Goal: Task Accomplishment & Management: Complete application form

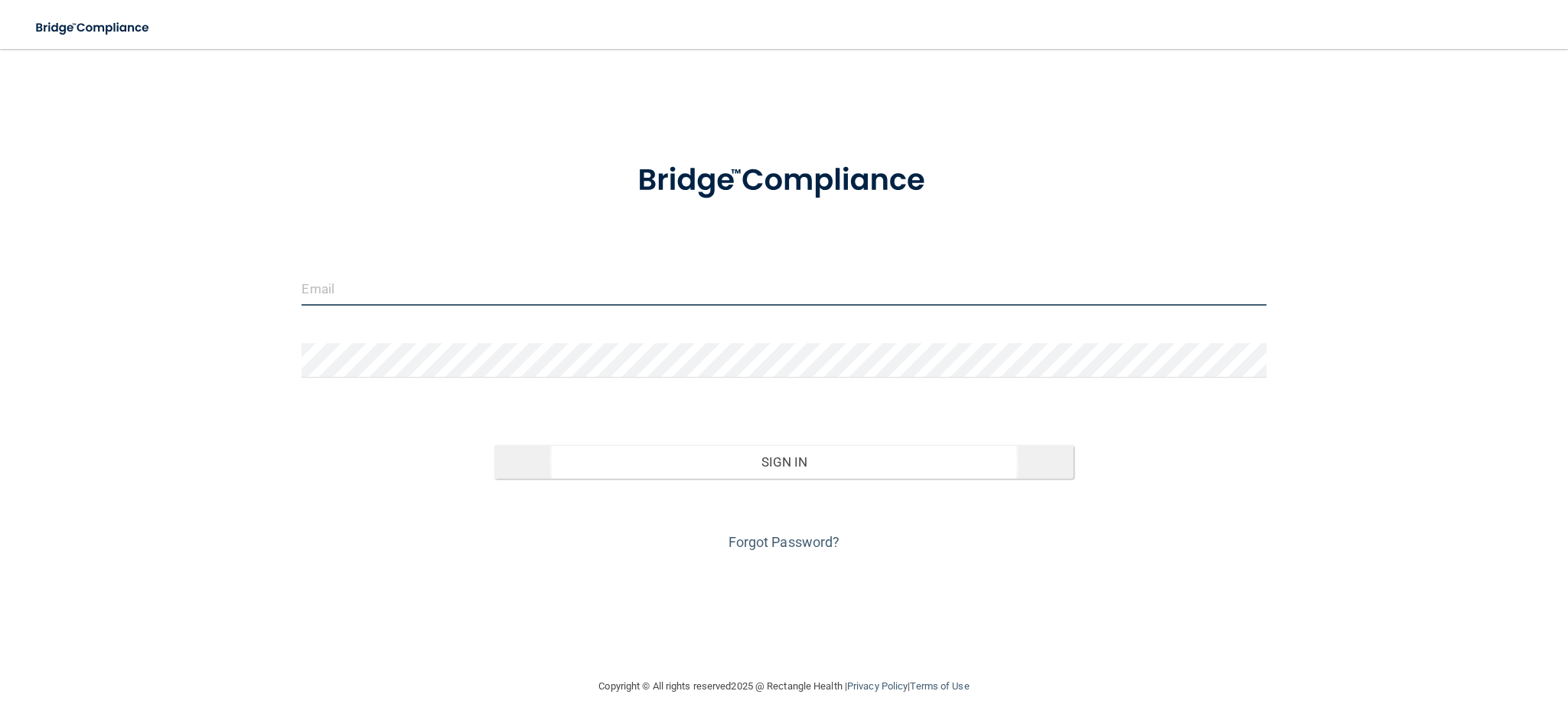
type input "[PERSON_NAME][EMAIL_ADDRESS][DOMAIN_NAME]"
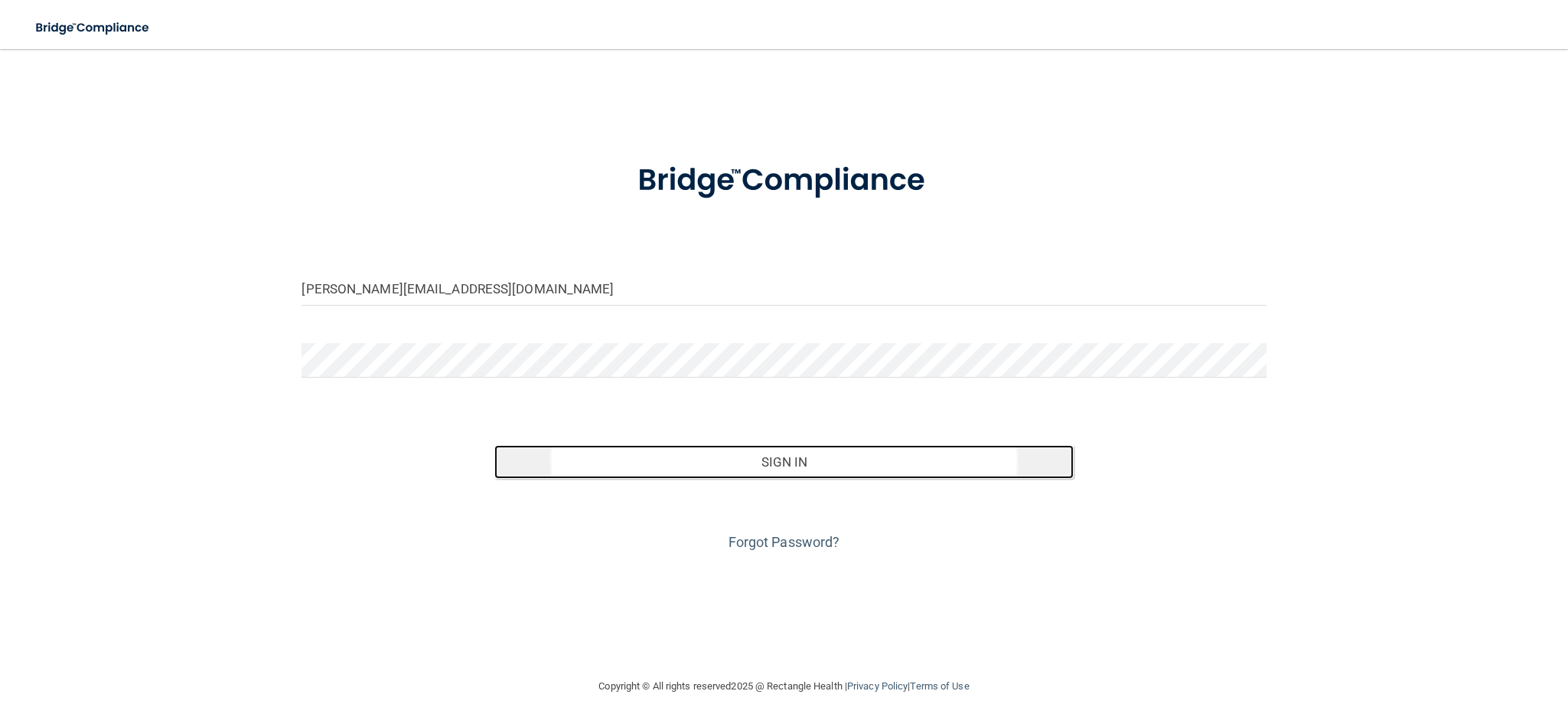
click at [781, 460] on button "Sign In" at bounding box center [784, 462] width 579 height 34
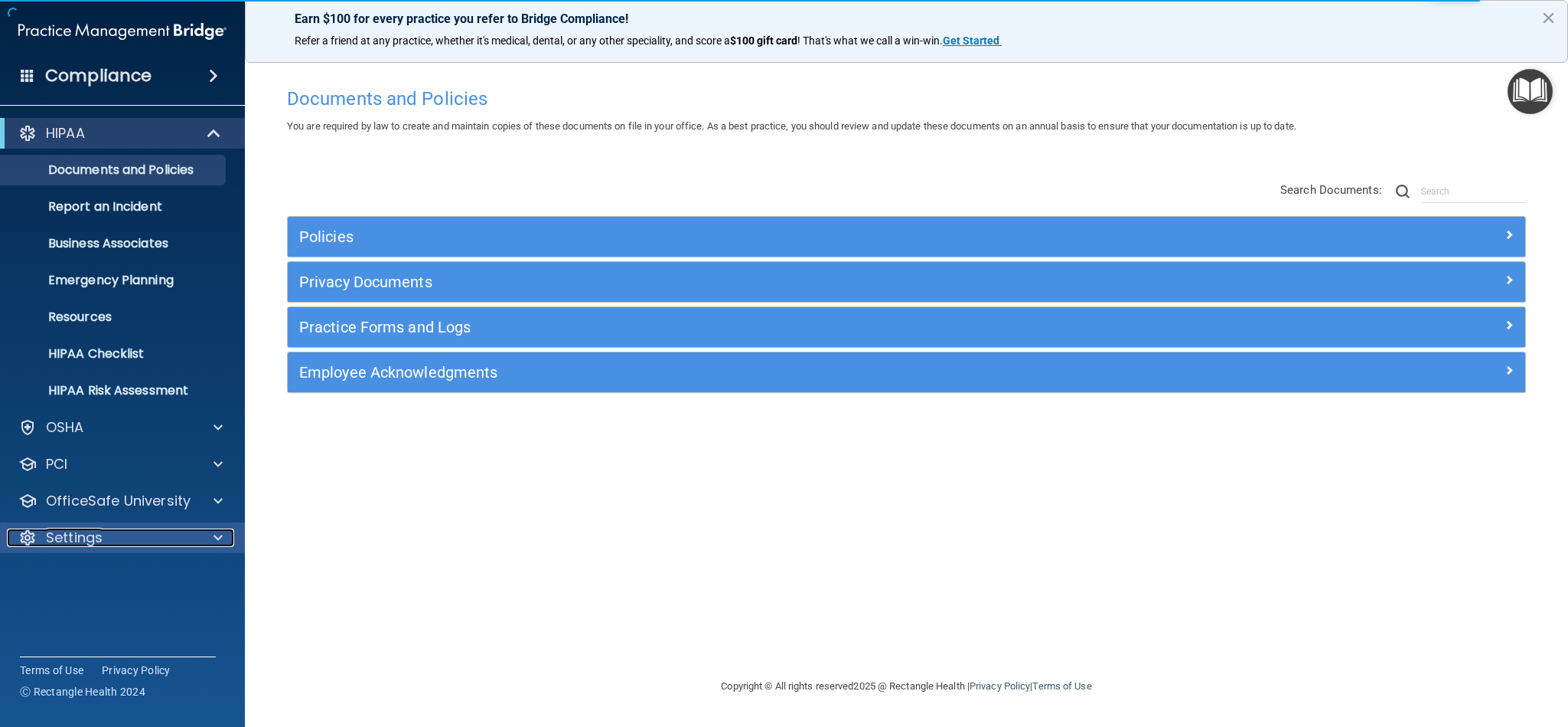
click at [206, 533] on div at bounding box center [216, 538] width 38 height 19
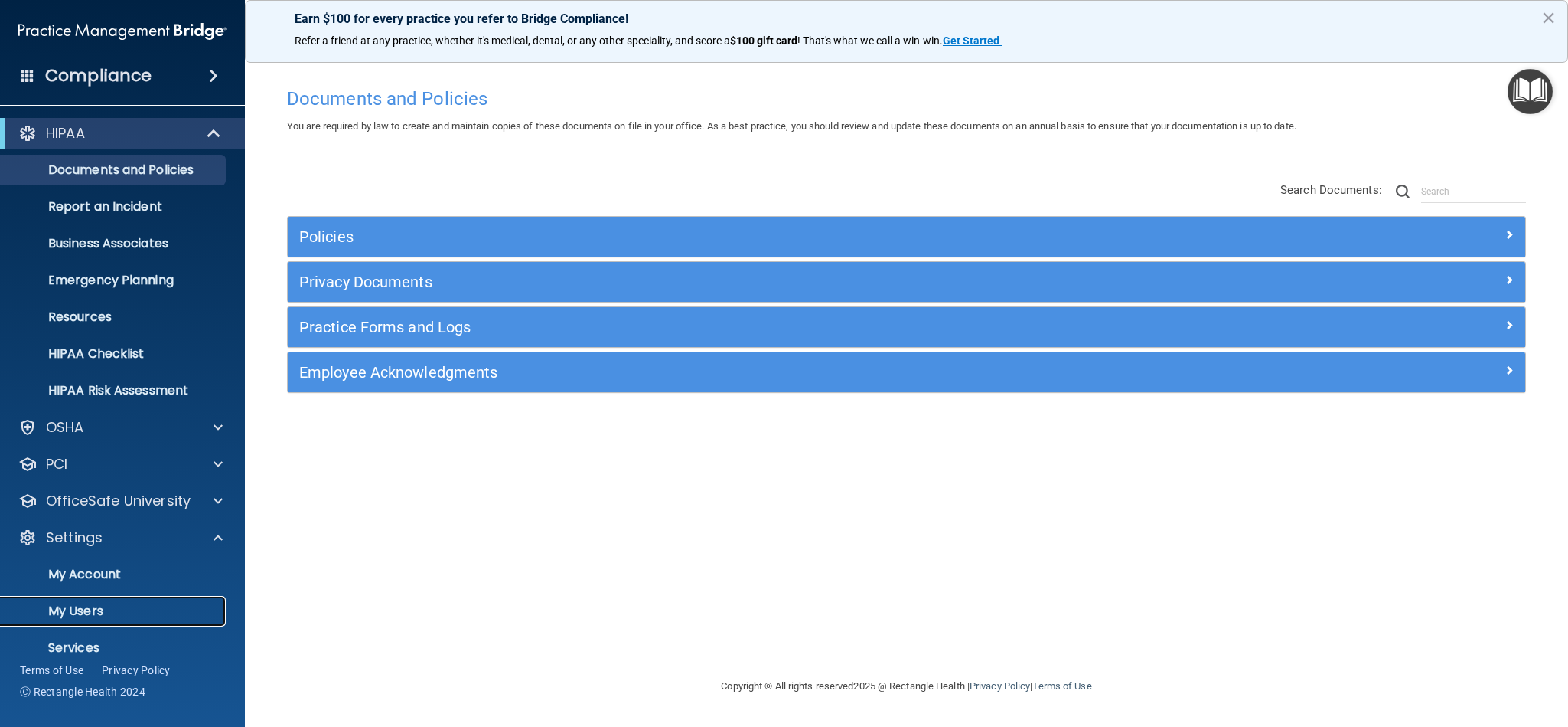
click at [97, 613] on p "My Users" at bounding box center [115, 611] width 209 height 15
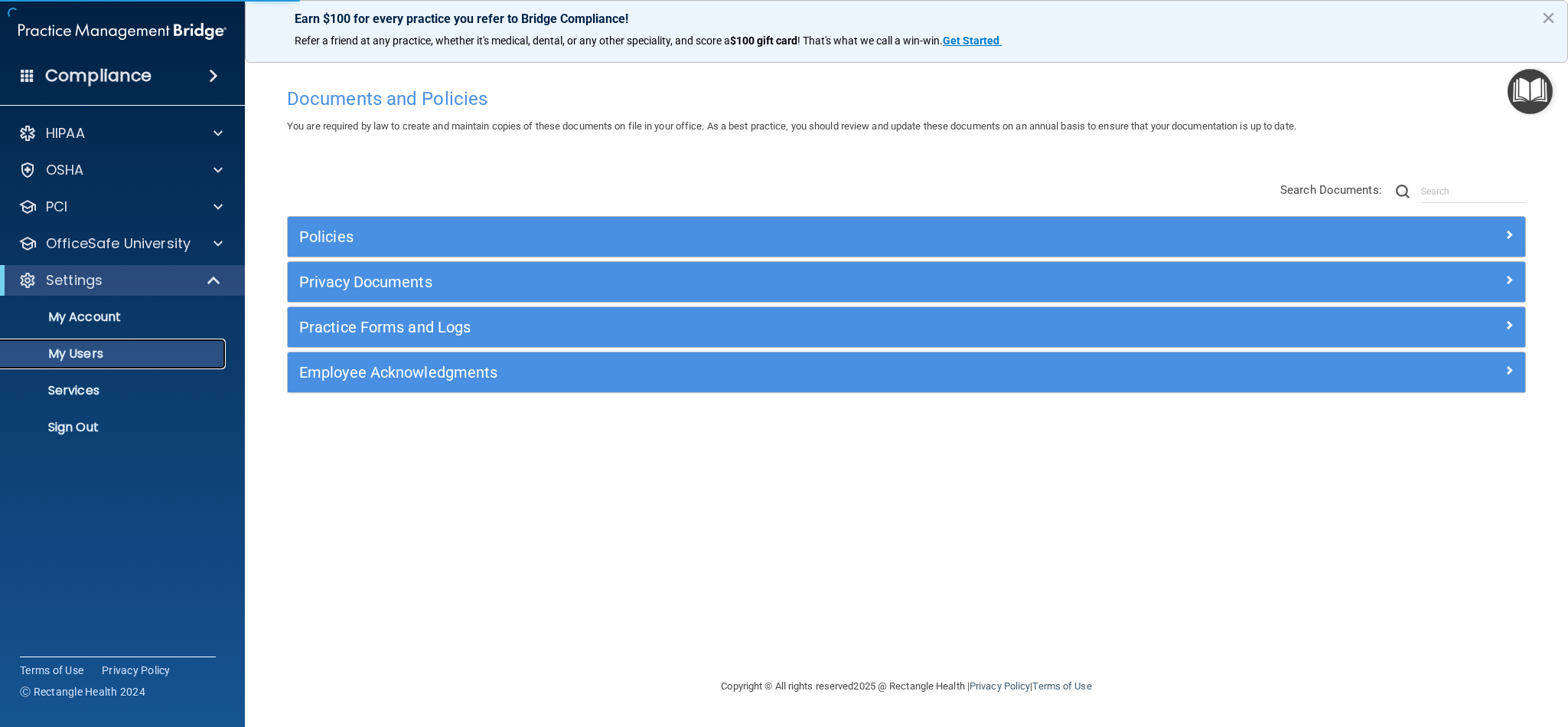
select select "20"
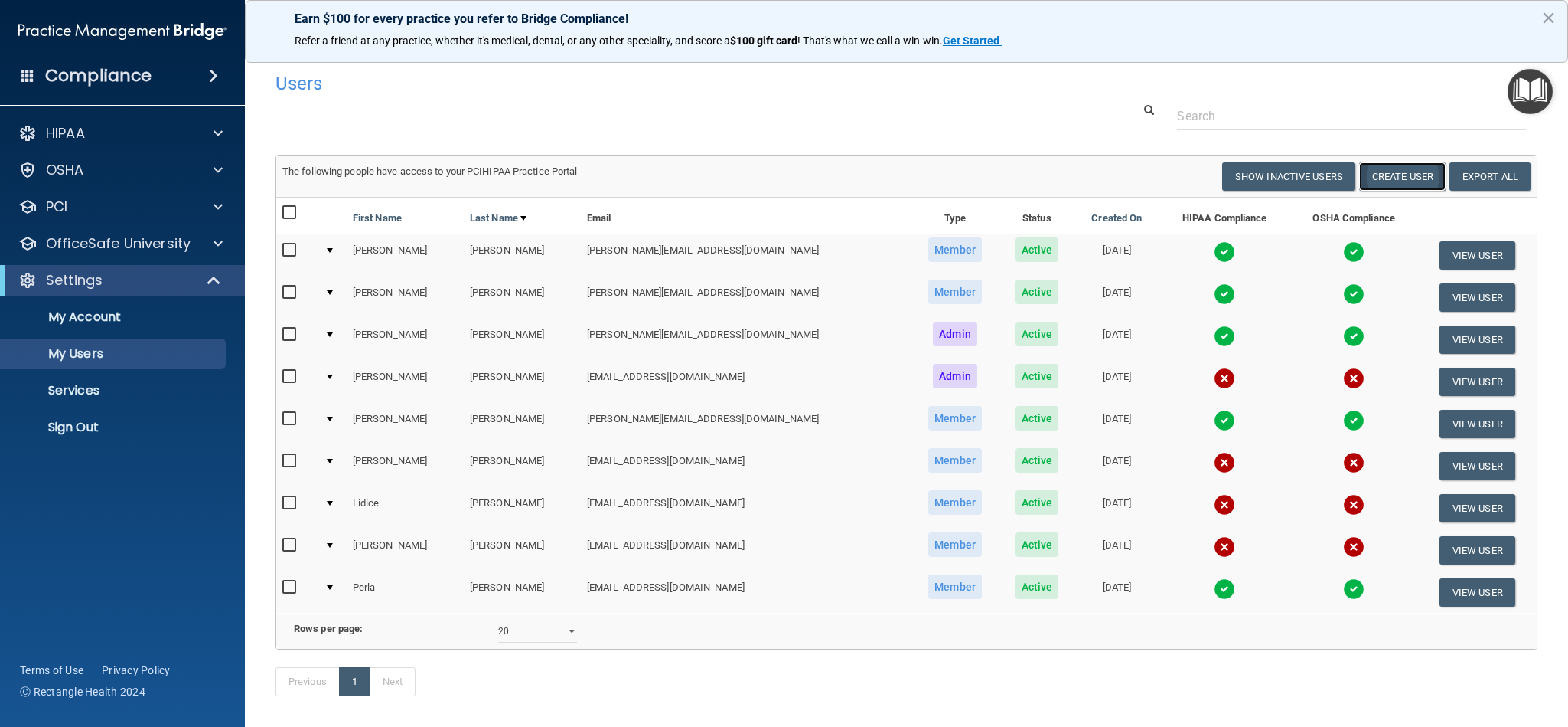
click at [1372, 166] on button "Create User" at bounding box center [1402, 176] width 87 height 28
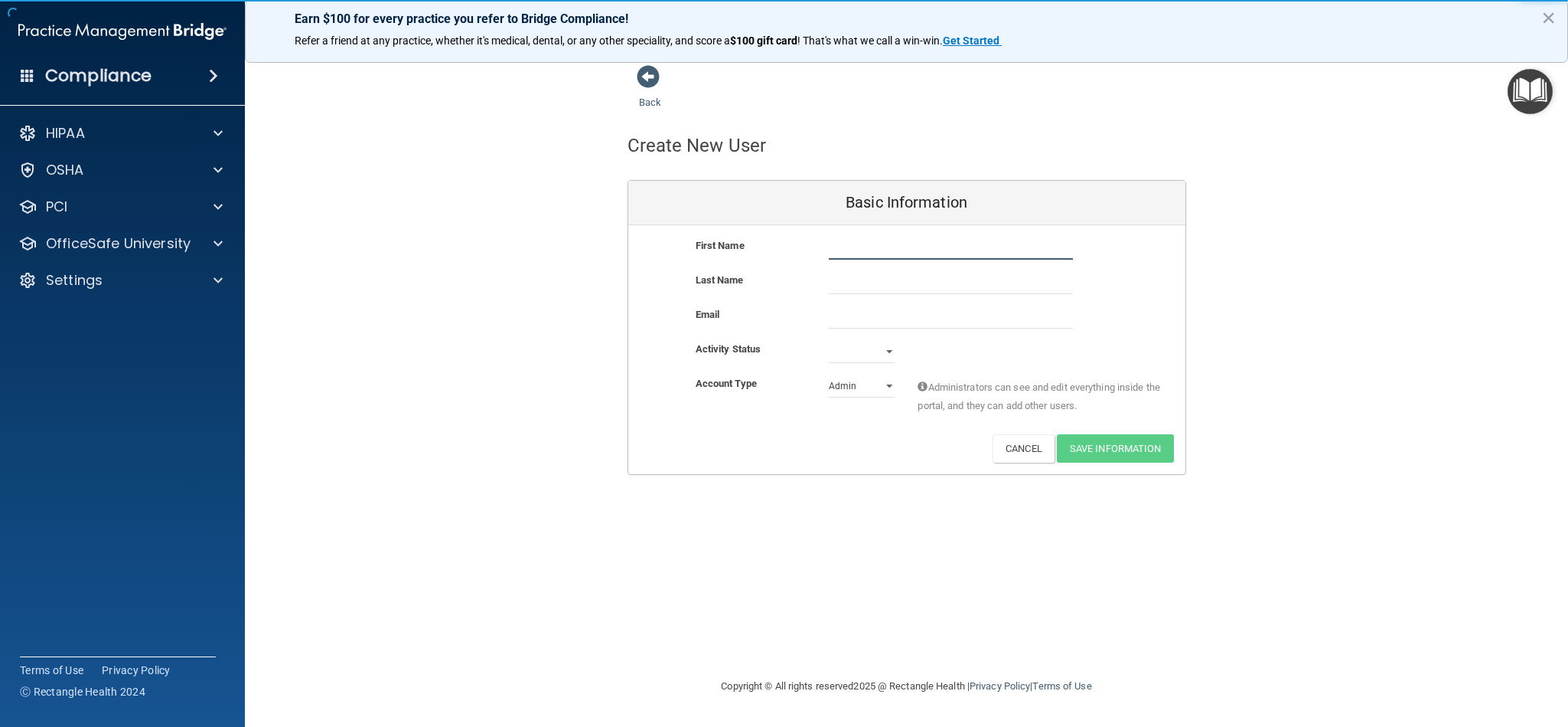
click at [893, 251] on input "text" at bounding box center [951, 248] width 244 height 23
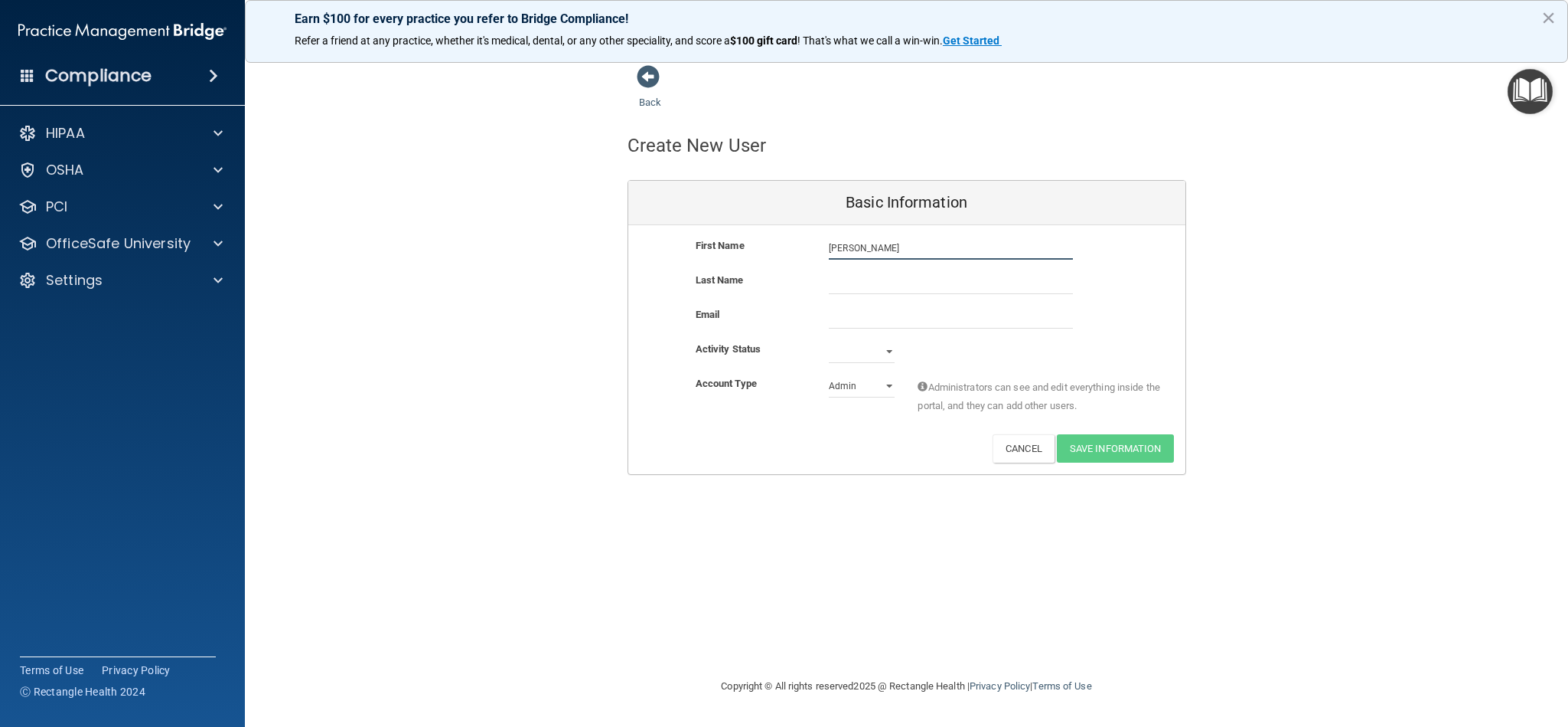
type input "[PERSON_NAME]"
click at [893, 276] on input "text" at bounding box center [951, 282] width 244 height 23
type input "[PERSON_NAME]"
click at [878, 322] on input "email" at bounding box center [951, 317] width 244 height 23
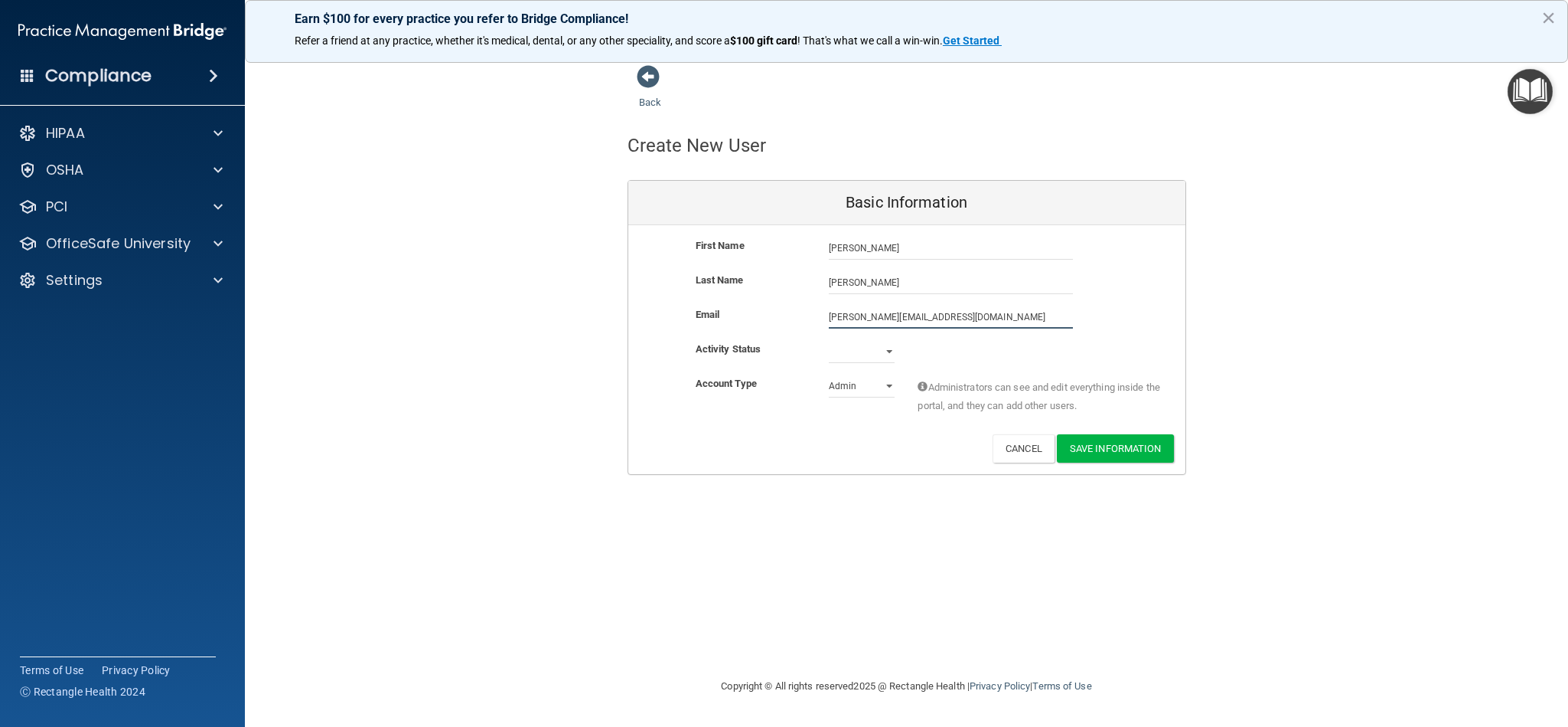
type input "[PERSON_NAME][EMAIL_ADDRESS][DOMAIN_NAME]"
click at [880, 345] on select "Active Inactive" at bounding box center [862, 354] width 66 height 23
select select "active"
click at [829, 340] on select "Active Inactive" at bounding box center [862, 351] width 66 height 23
click at [859, 386] on select "Admin Member" at bounding box center [862, 386] width 66 height 23
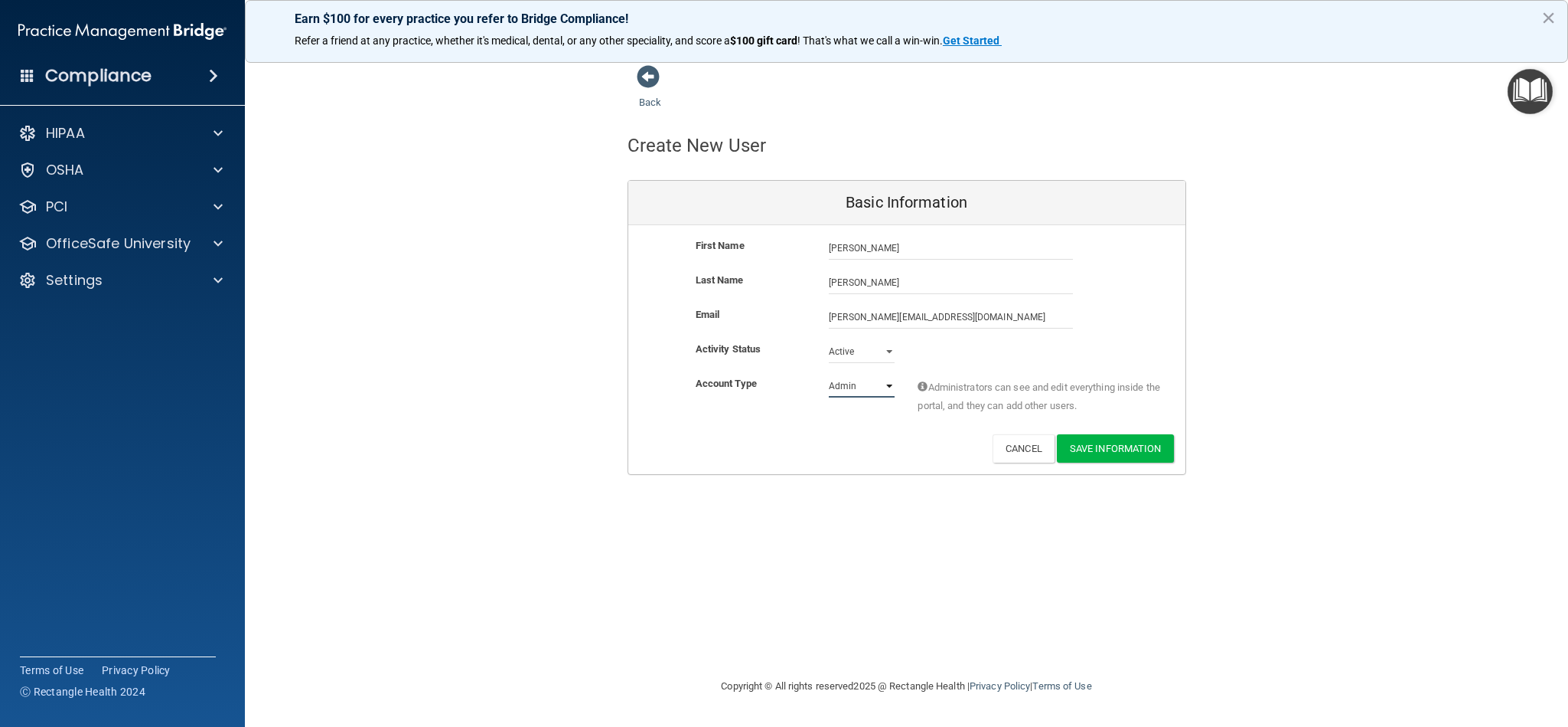
select select "practice_member"
click at [829, 375] on select "Admin Member" at bounding box center [862, 386] width 66 height 23
click at [1102, 432] on div "Account Type Practice Member Admin Member Financial Institution Business Associ…" at bounding box center [907, 404] width 557 height 59
click at [1110, 444] on button "Save Information" at bounding box center [1116, 448] width 117 height 28
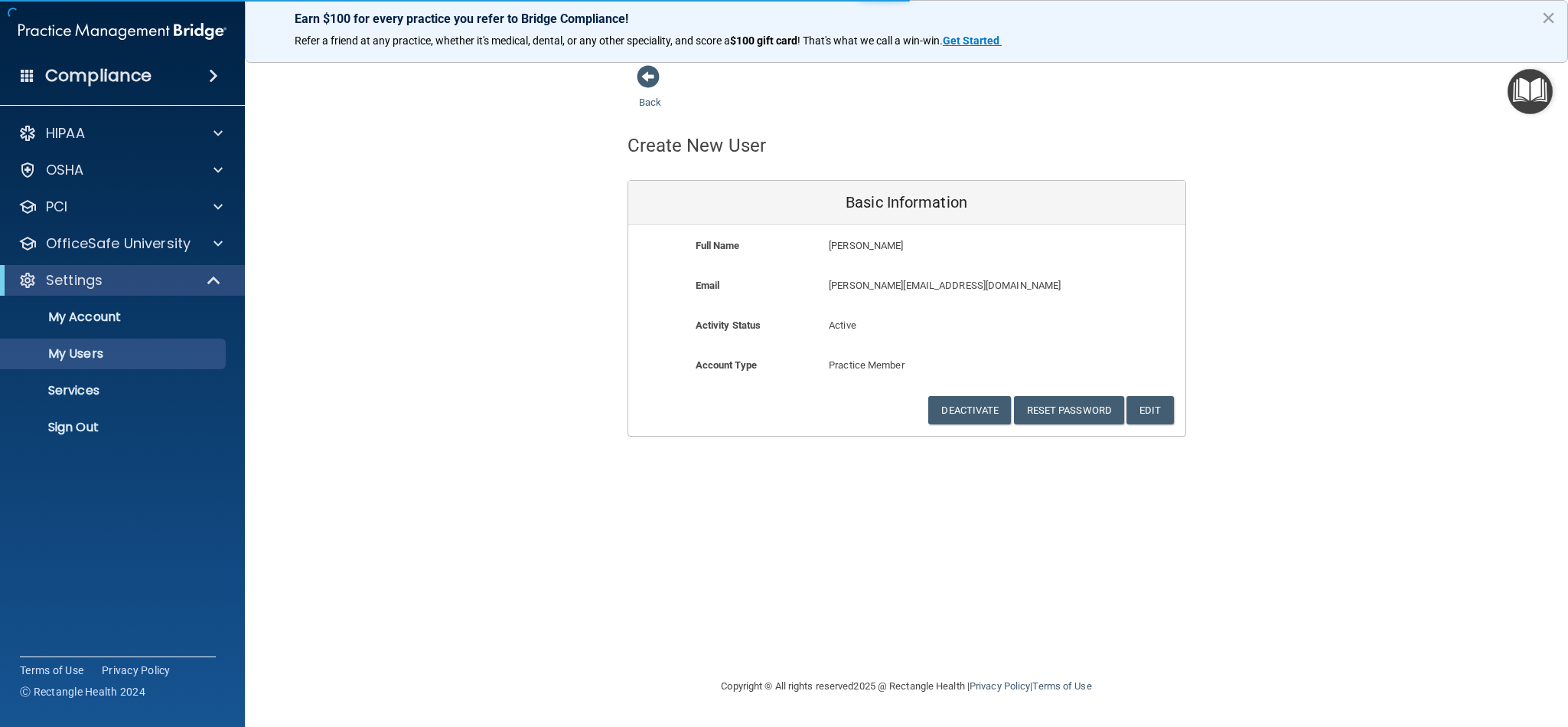
select select "20"
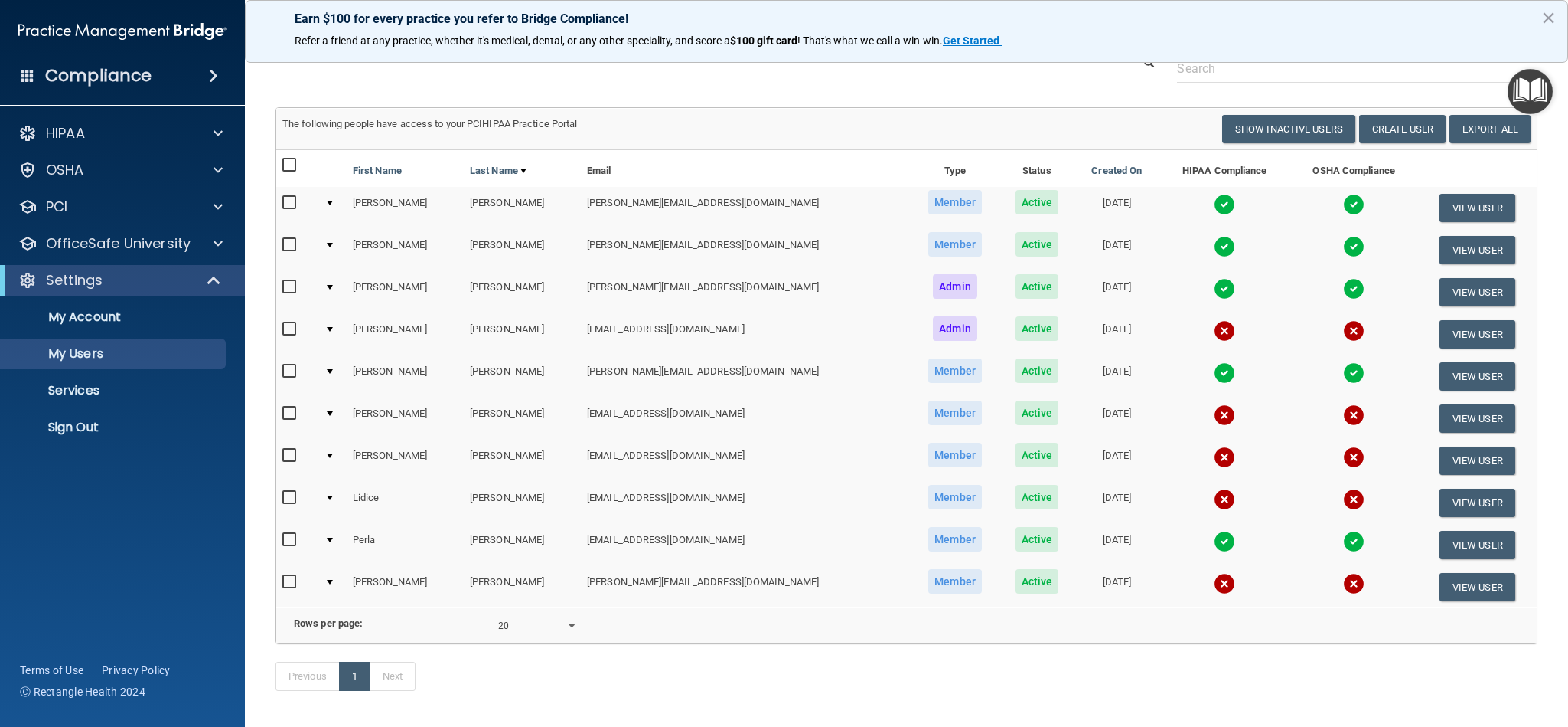
scroll to position [115, 0]
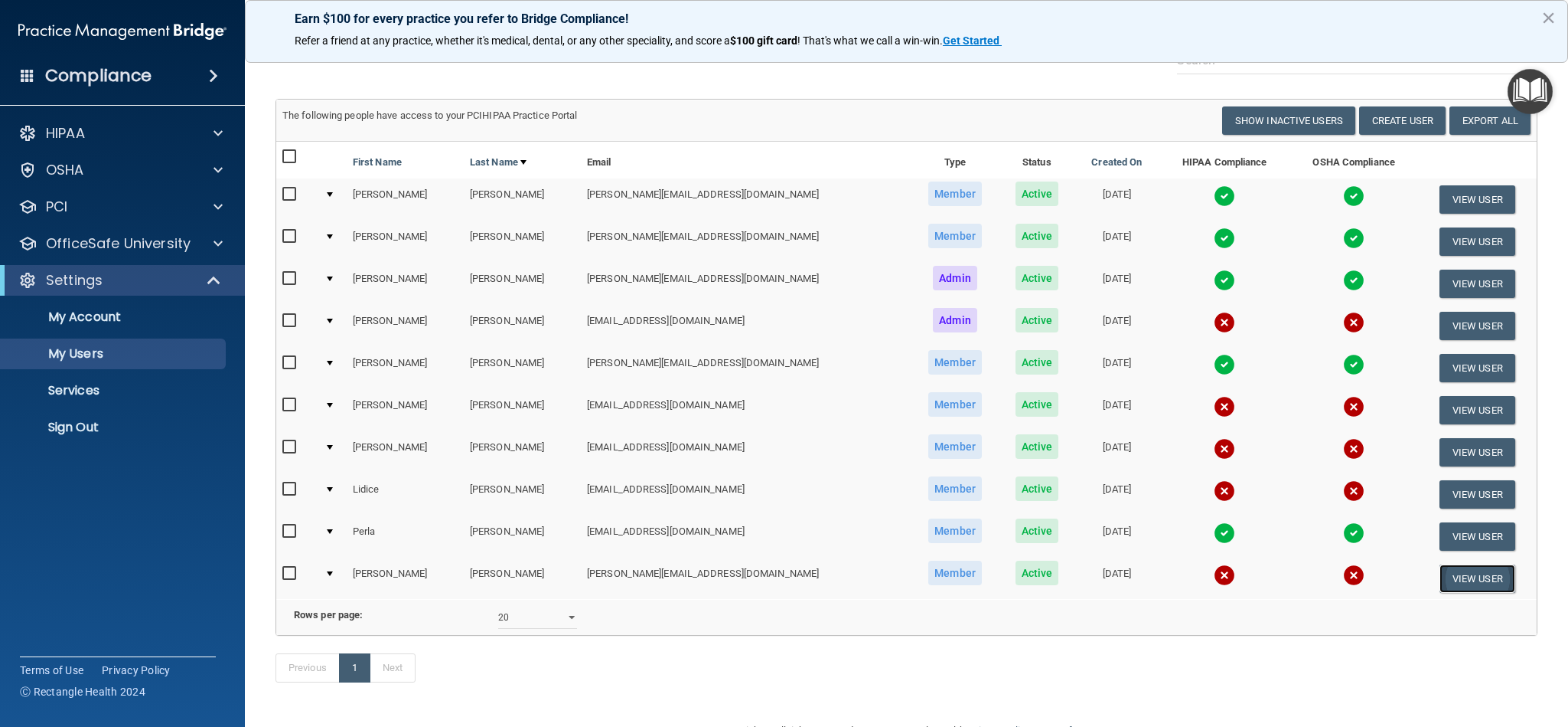
click at [1440, 579] on button "View User" at bounding box center [1477, 578] width 76 height 28
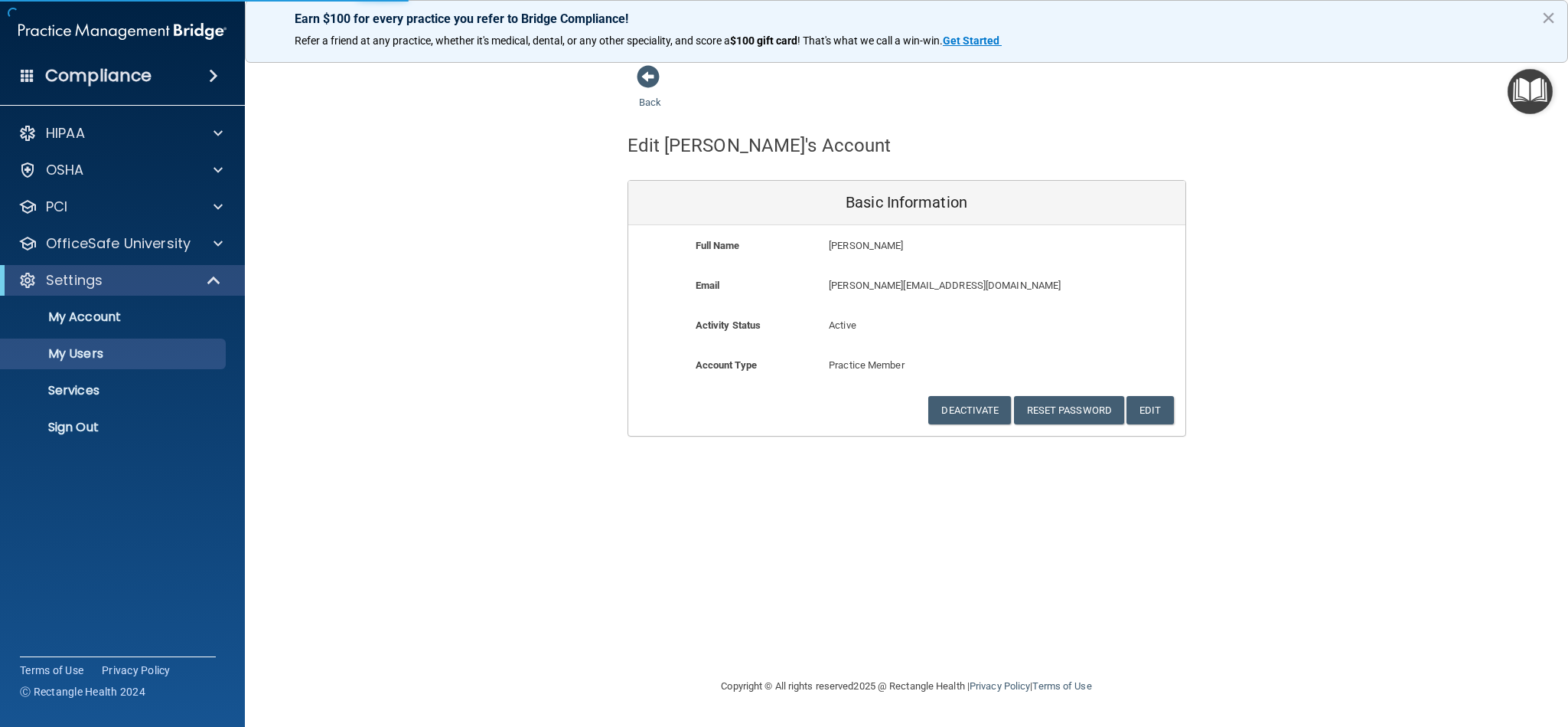
select select "20"
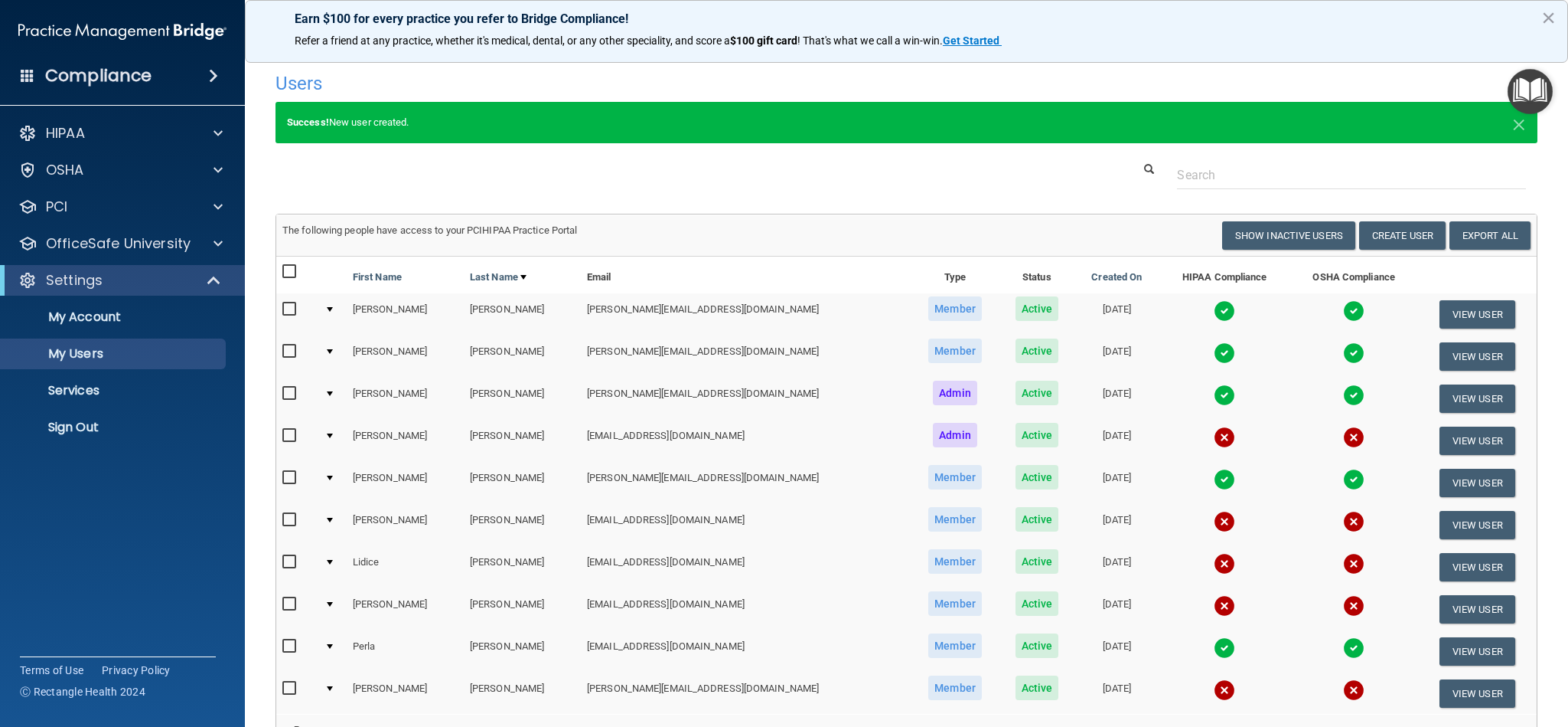
scroll to position [128, 0]
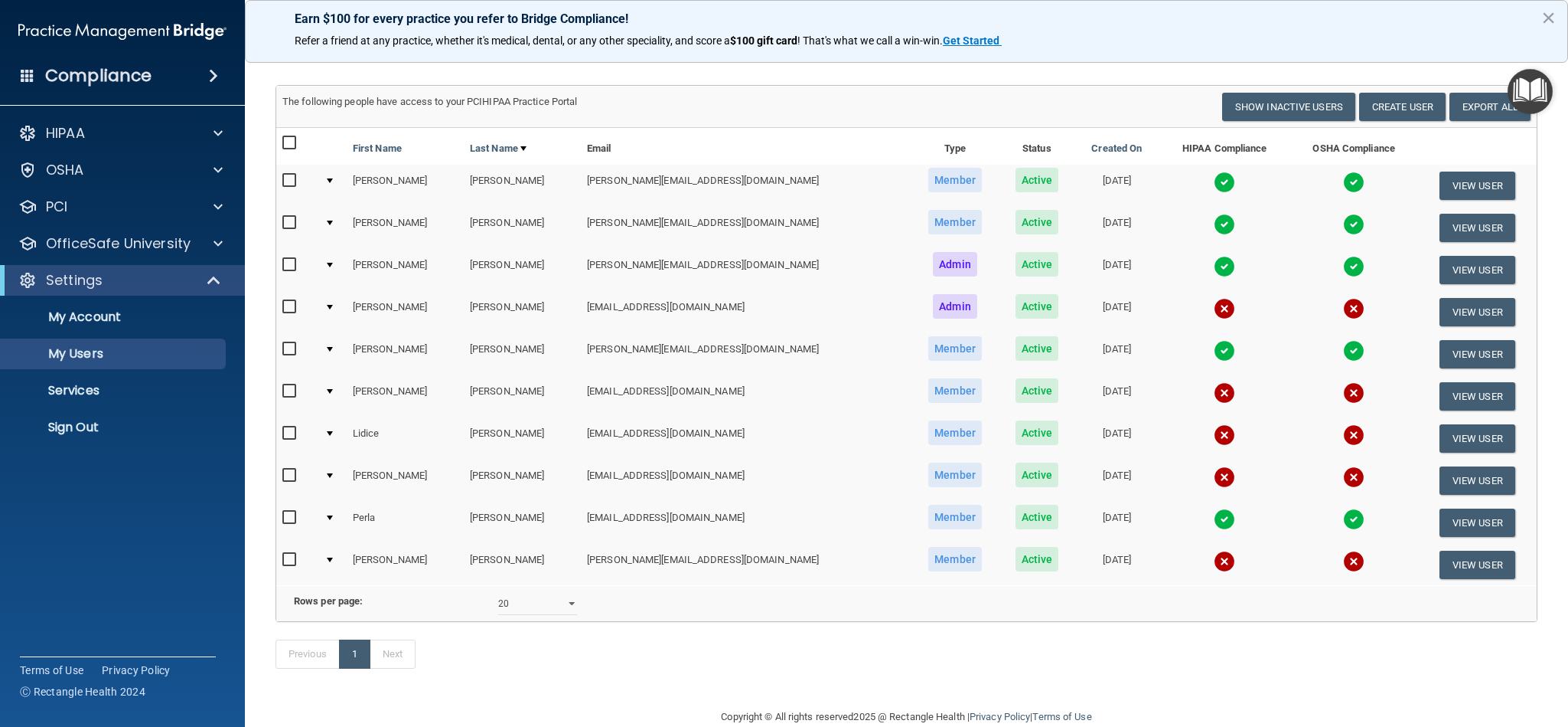
click at [289, 556] on input "checkbox" at bounding box center [291, 560] width 18 height 12
checkbox input "true"
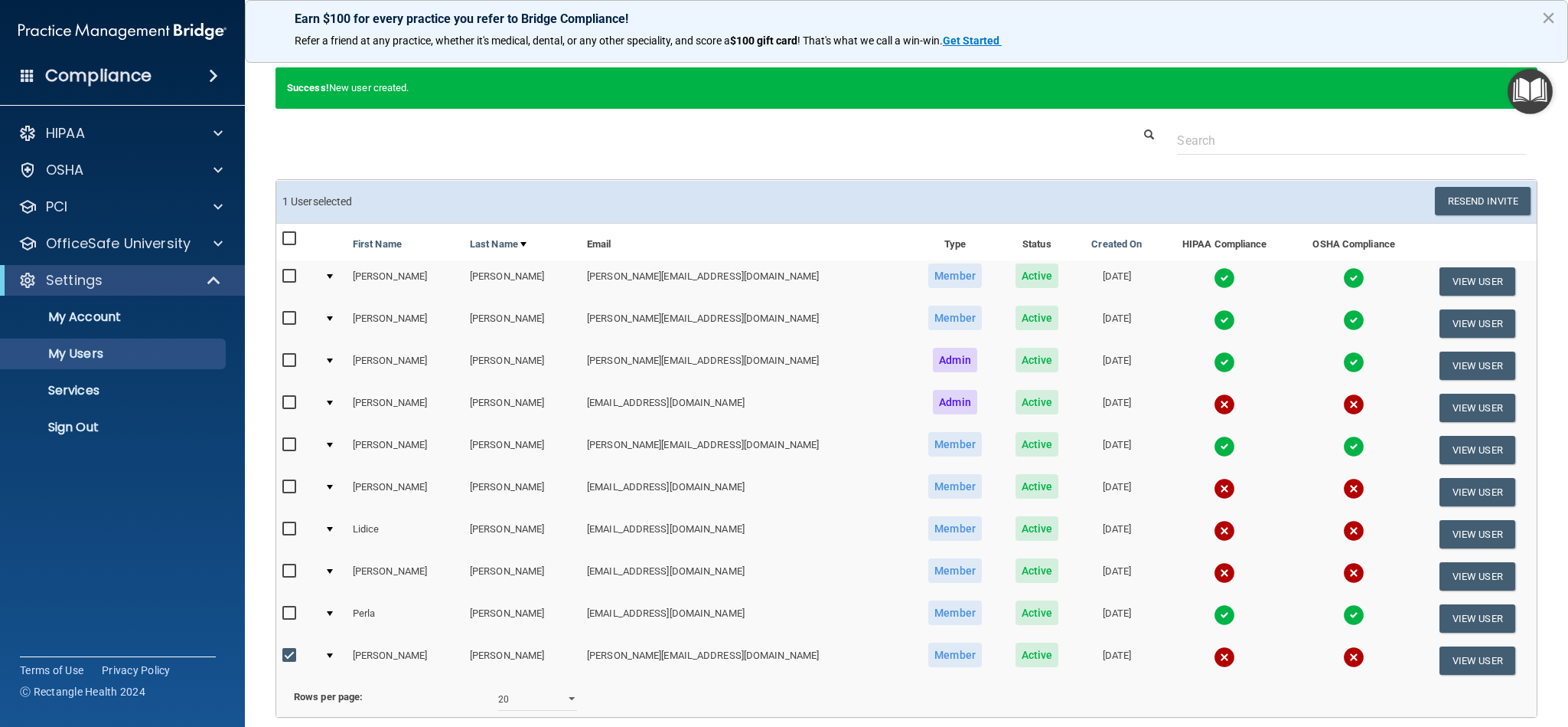
scroll to position [0, 0]
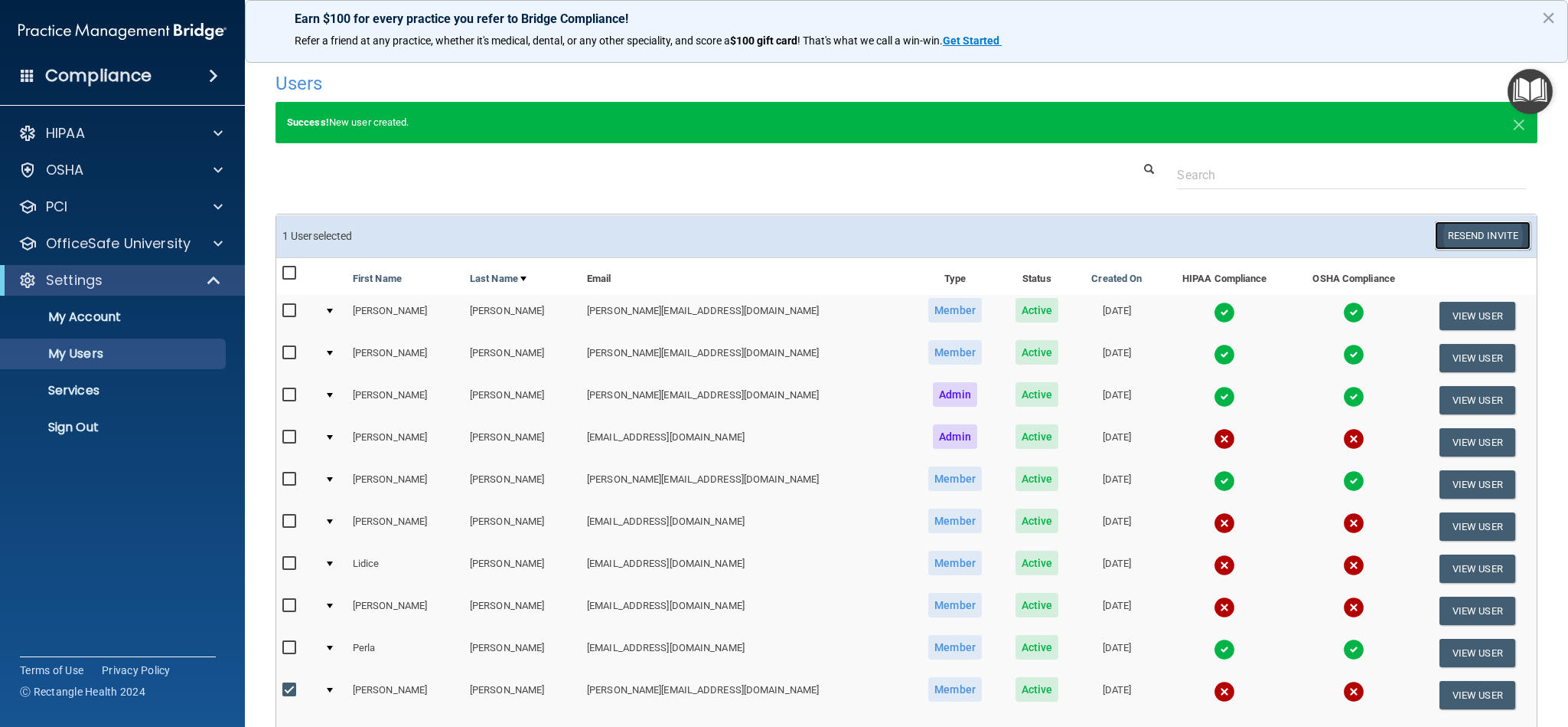
click at [1473, 234] on button "Resend Invite" at bounding box center [1482, 235] width 96 height 28
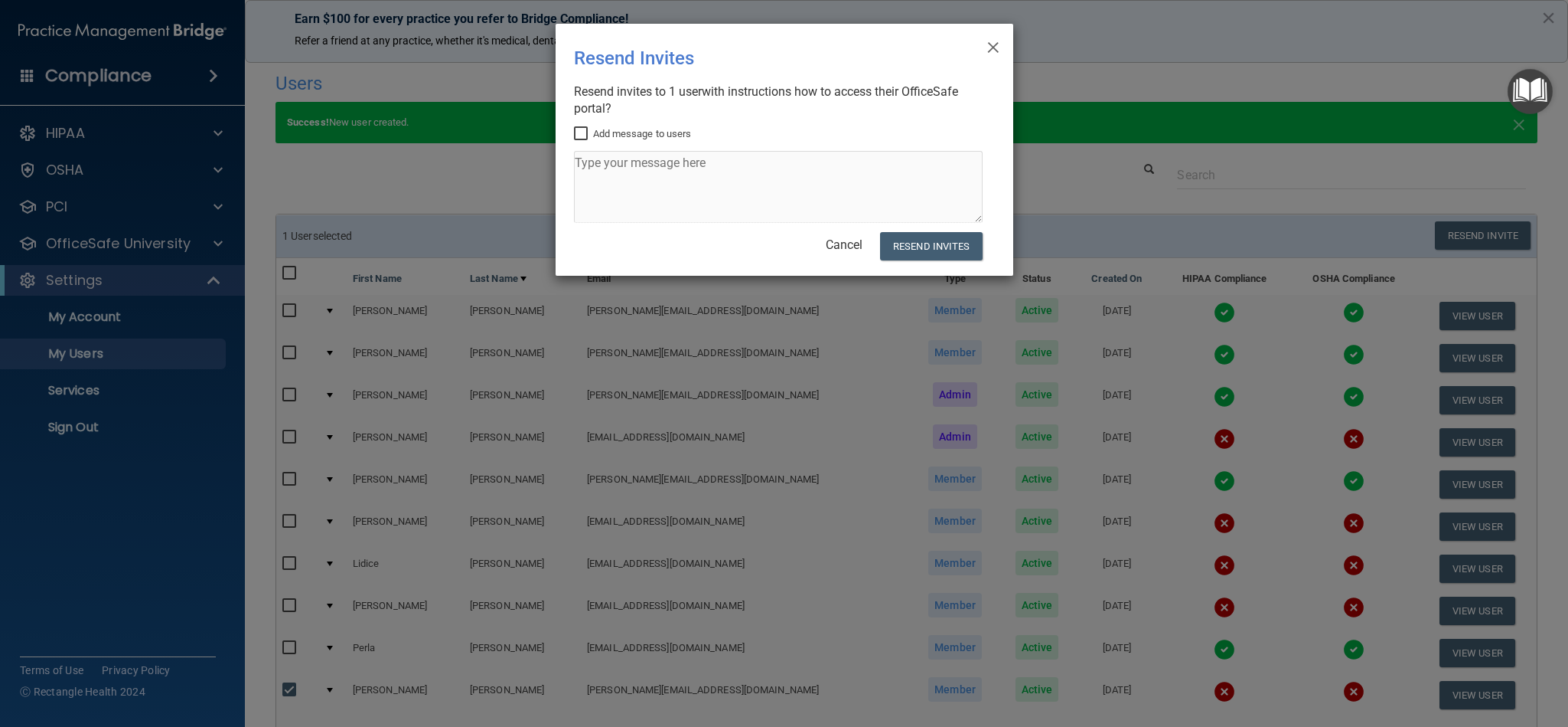
click at [579, 131] on input "Add message to users" at bounding box center [582, 134] width 18 height 12
checkbox input "true"
click at [650, 157] on textarea at bounding box center [778, 187] width 408 height 72
paste textarea "Dear Team, All staff members are required to complete OSHA training in accordan…"
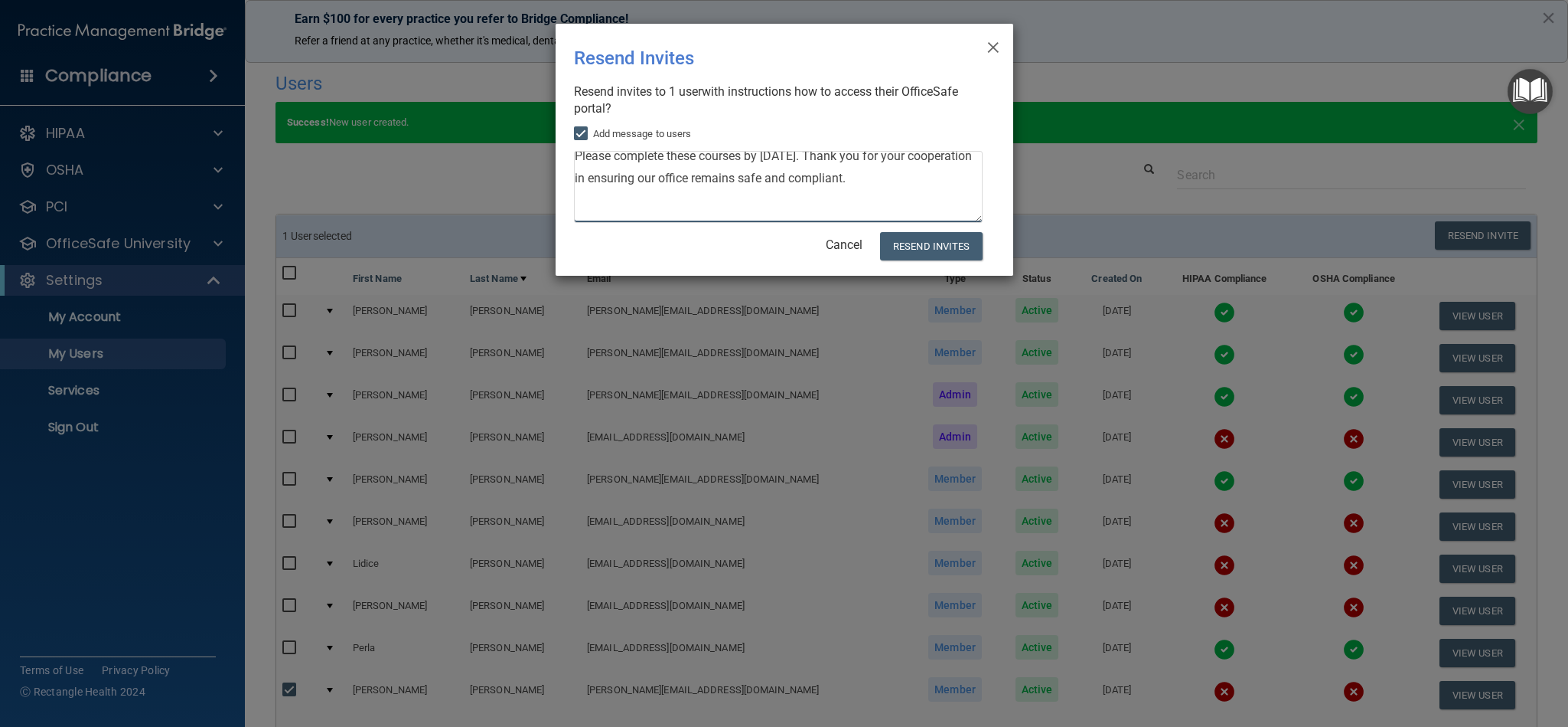
drag, startPoint x: 815, startPoint y: 180, endPoint x: 574, endPoint y: 175, distance: 241.1
click at [574, 175] on textarea "Dear Team, All staff members are required to complete OSHA training in accordan…" at bounding box center [778, 187] width 408 height 72
type textarea "Dear Team, All staff members are required to complete OSHA training in accordan…"
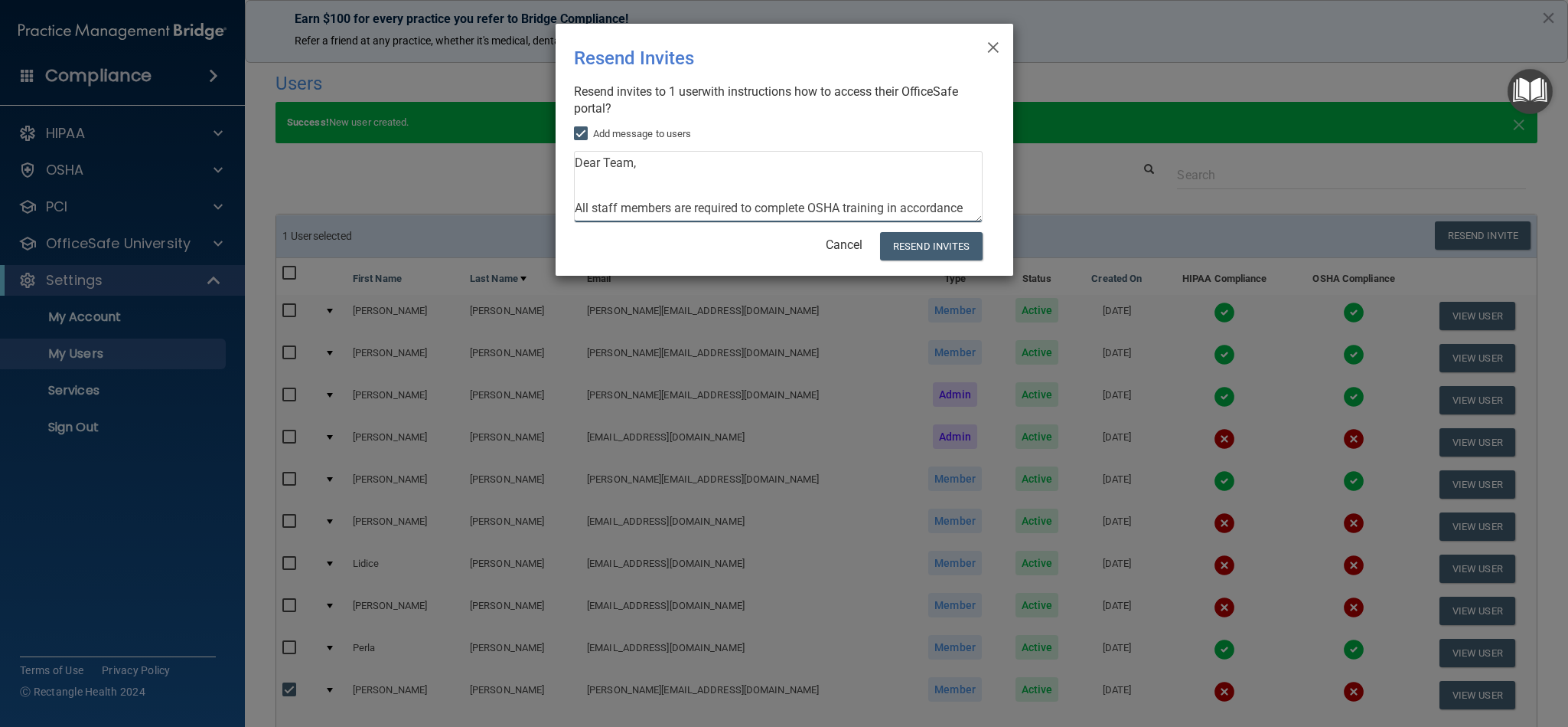
drag, startPoint x: 650, startPoint y: 167, endPoint x: 460, endPoint y: 157, distance: 190.3
click at [460, 157] on div "× Close Resend Invites There was an error while sending the invitations ... Res…" at bounding box center [784, 364] width 1568 height 727
